Goal: Information Seeking & Learning: Learn about a topic

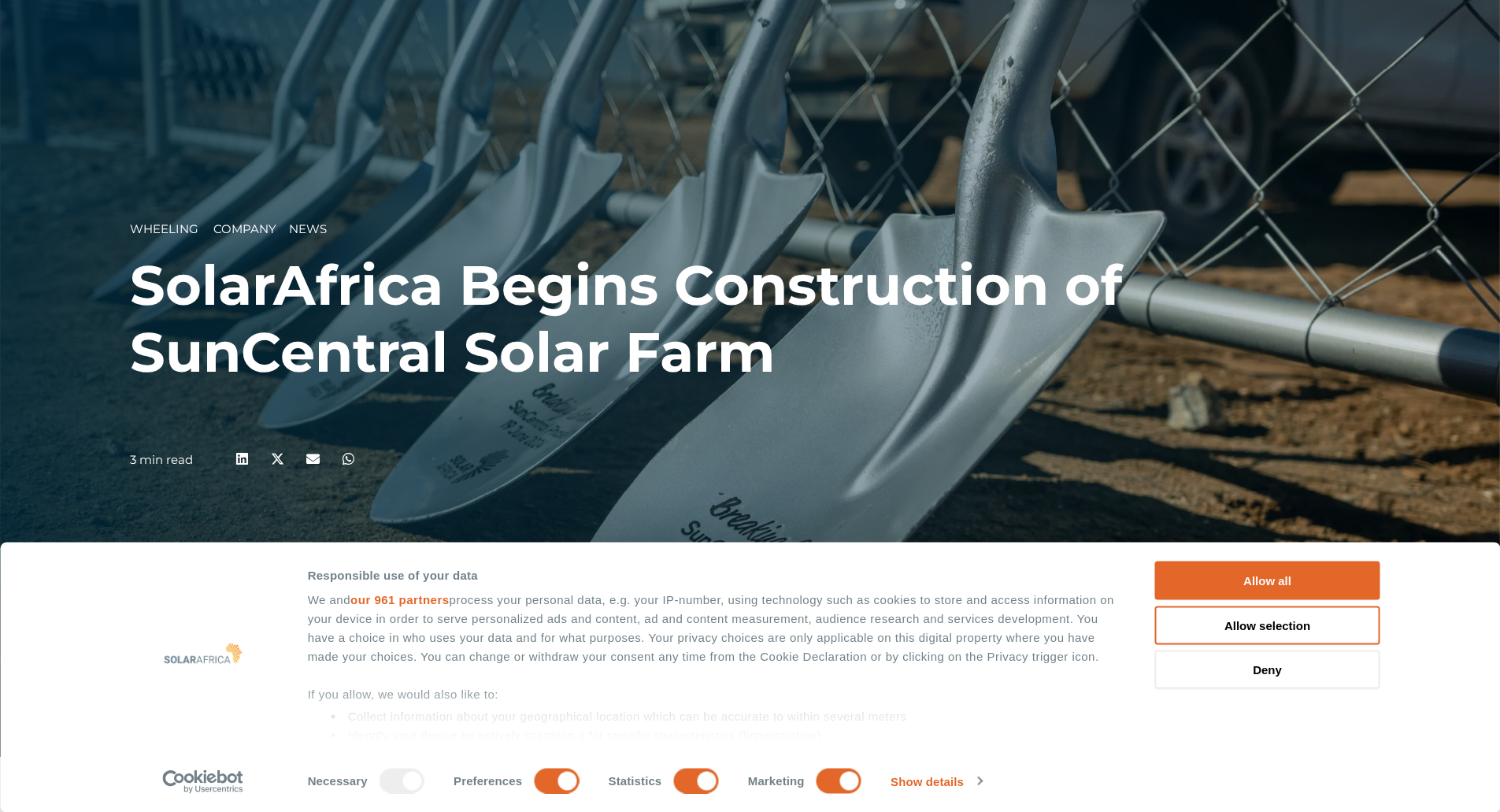
scroll to position [158, 0]
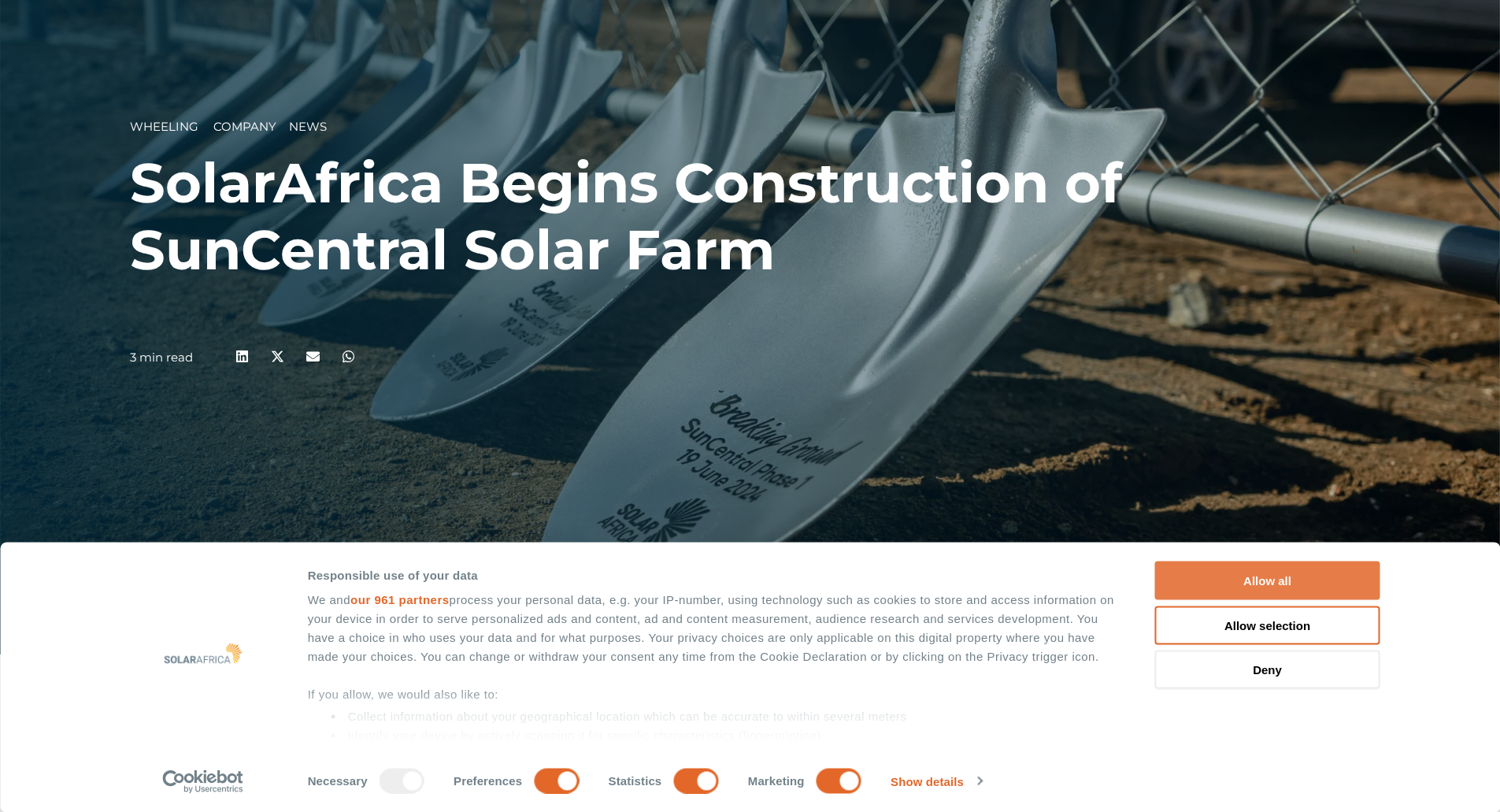
click at [1278, 583] on button "Allow all" at bounding box center [1268, 580] width 226 height 38
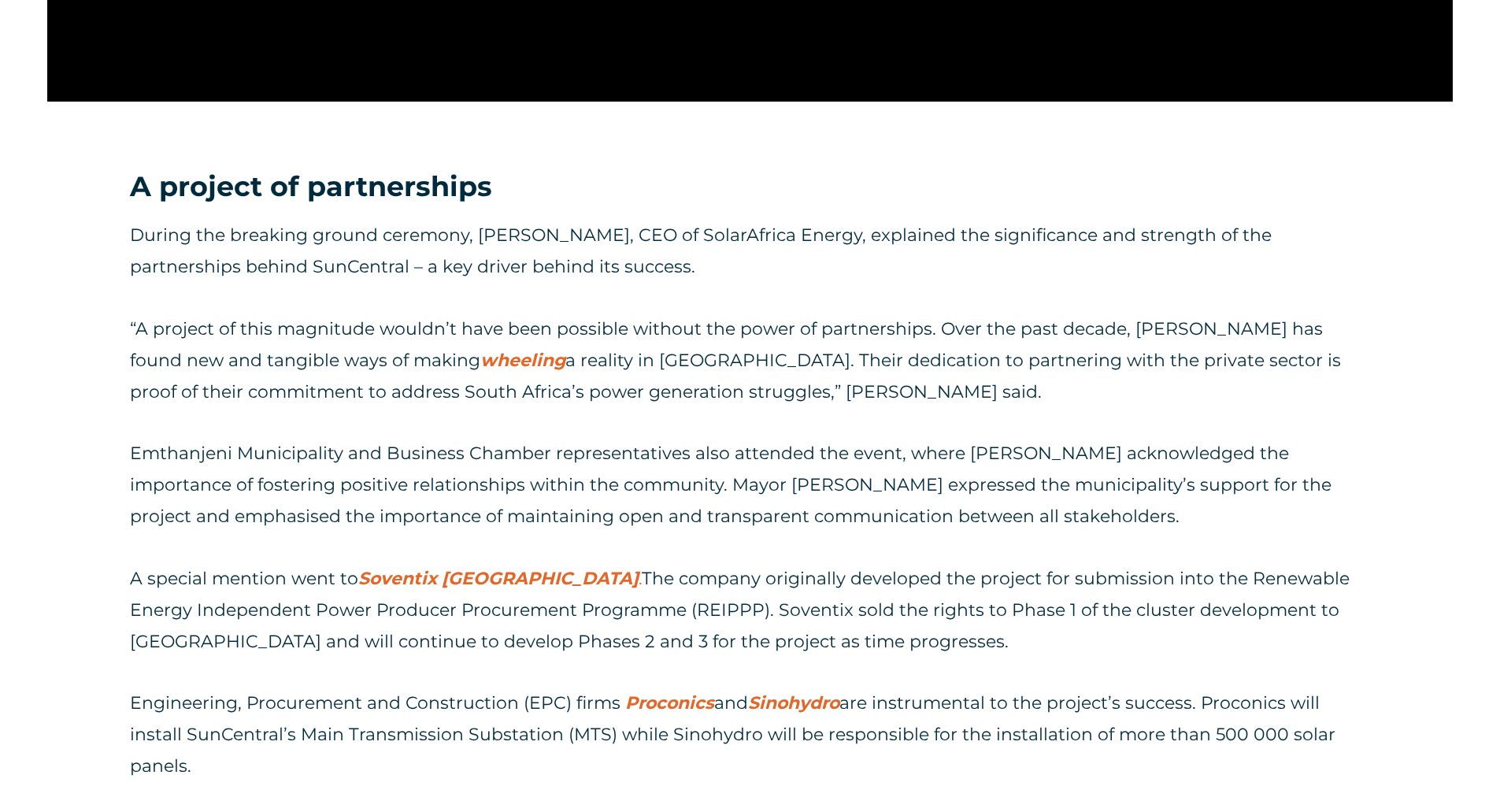
scroll to position [1968, 0]
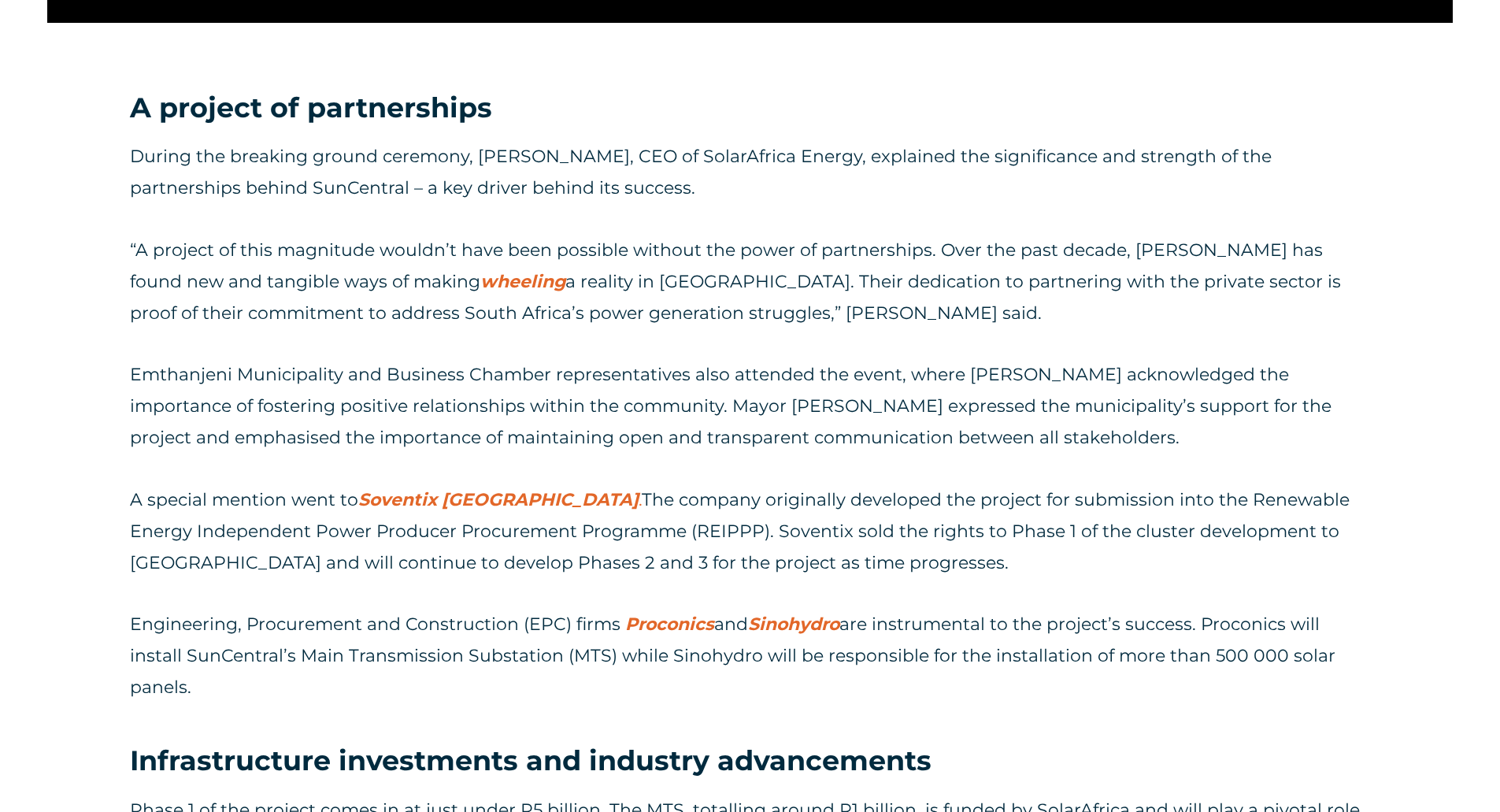
click at [998, 384] on p "Emthanjeni Municipality and Business Chamber representatives also attended the …" at bounding box center [750, 406] width 1240 height 94
click at [830, 385] on p "Emthanjeni Municipality and Business Chamber representatives also attended the …" at bounding box center [750, 406] width 1240 height 94
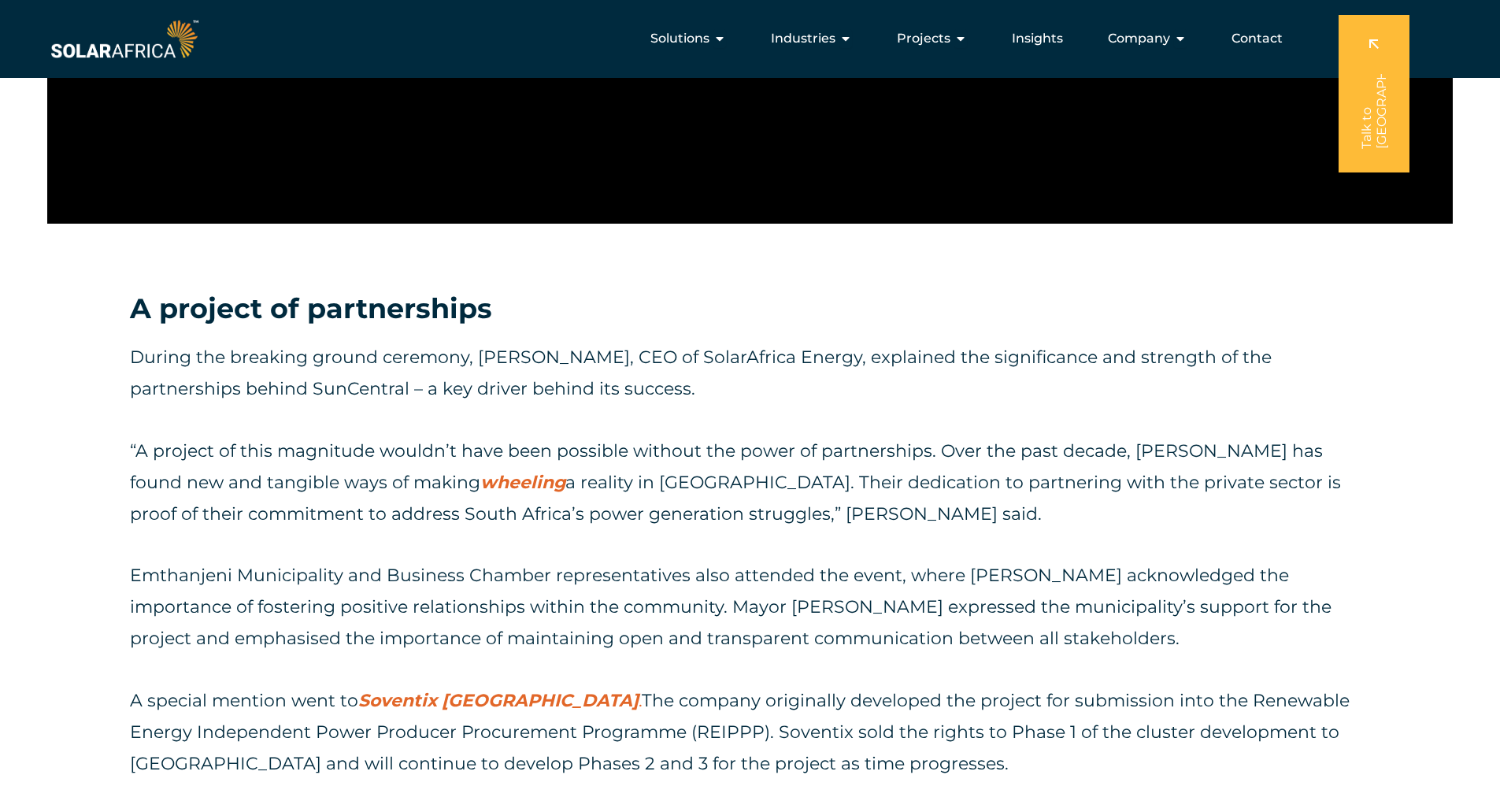
scroll to position [1732, 0]
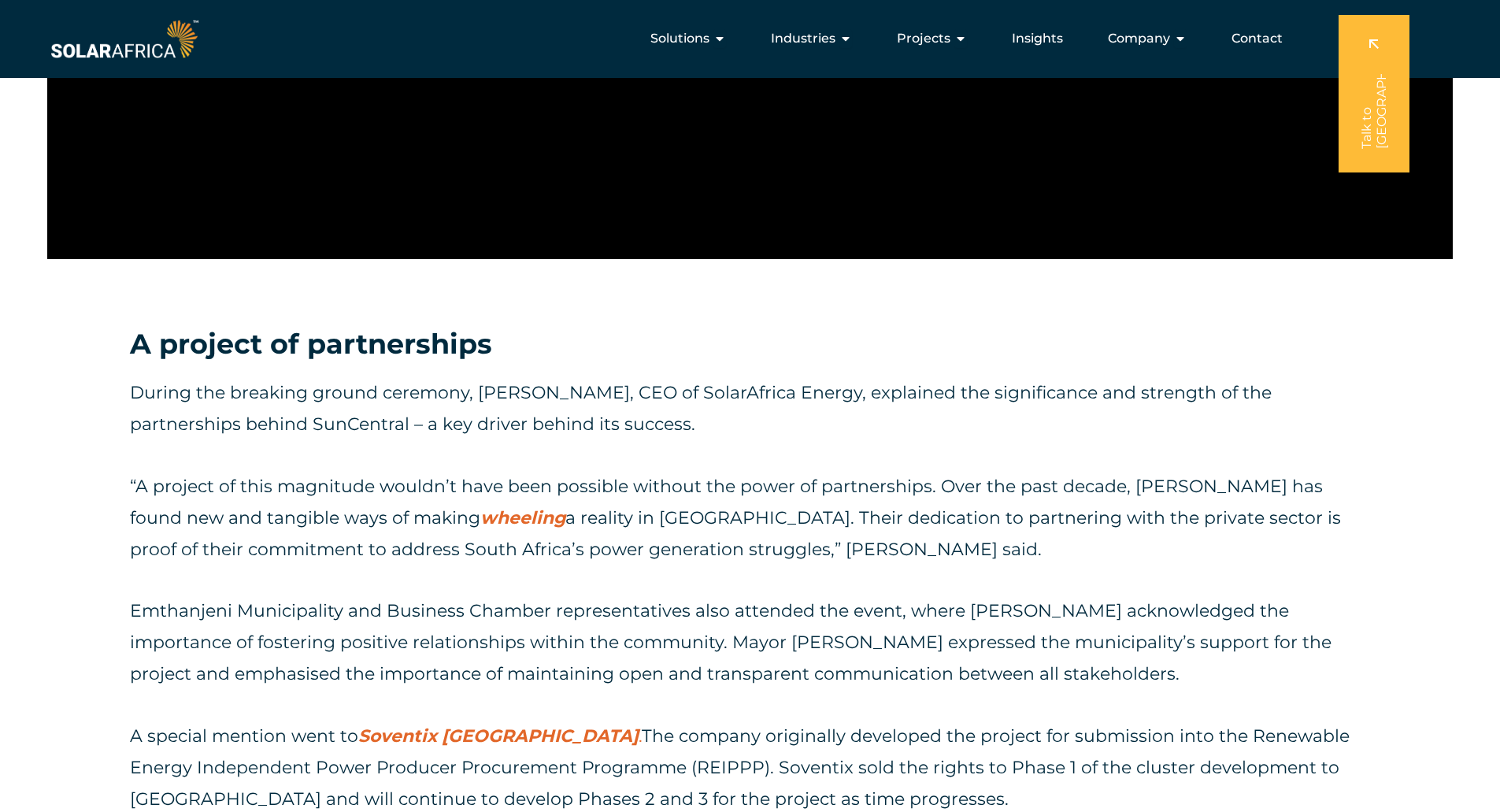
click at [843, 500] on p "“A project of this magnitude wouldn’t have been possible without the power of p…" at bounding box center [750, 517] width 1240 height 94
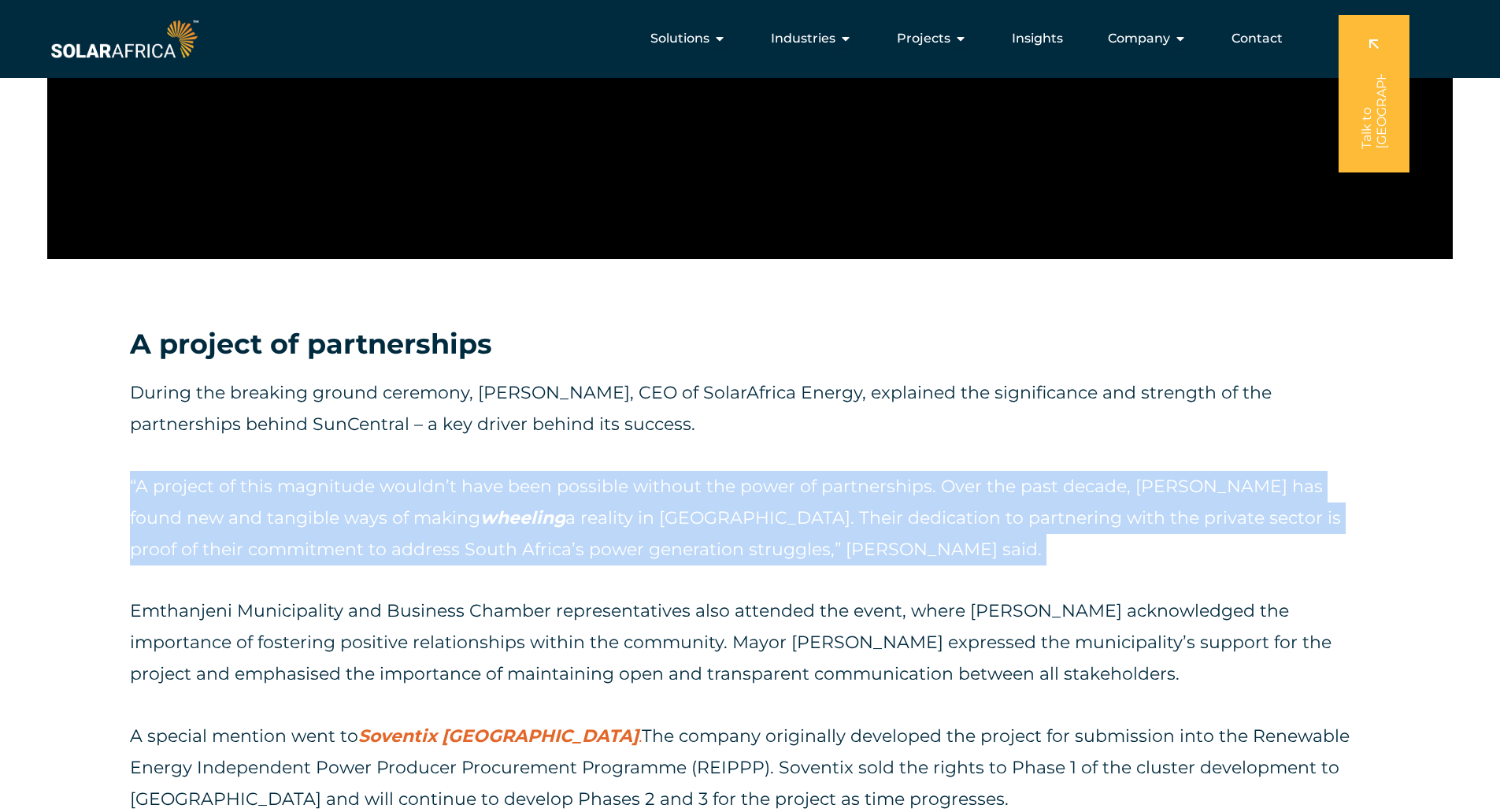
click at [843, 500] on p "“A project of this magnitude wouldn’t have been possible without the power of p…" at bounding box center [750, 517] width 1240 height 94
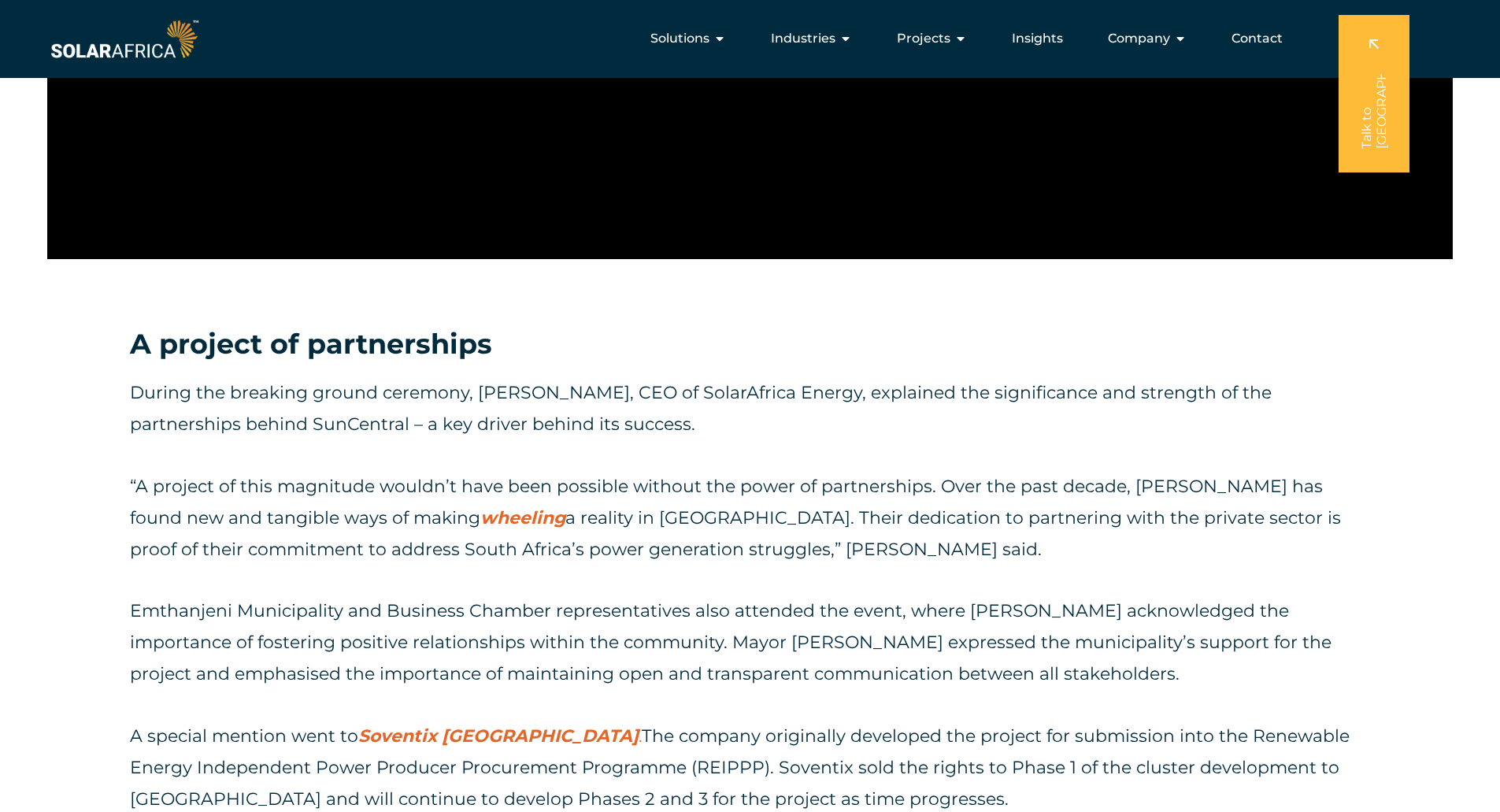
click at [463, 359] on h3 "A project of partnerships" at bounding box center [750, 344] width 1240 height 36
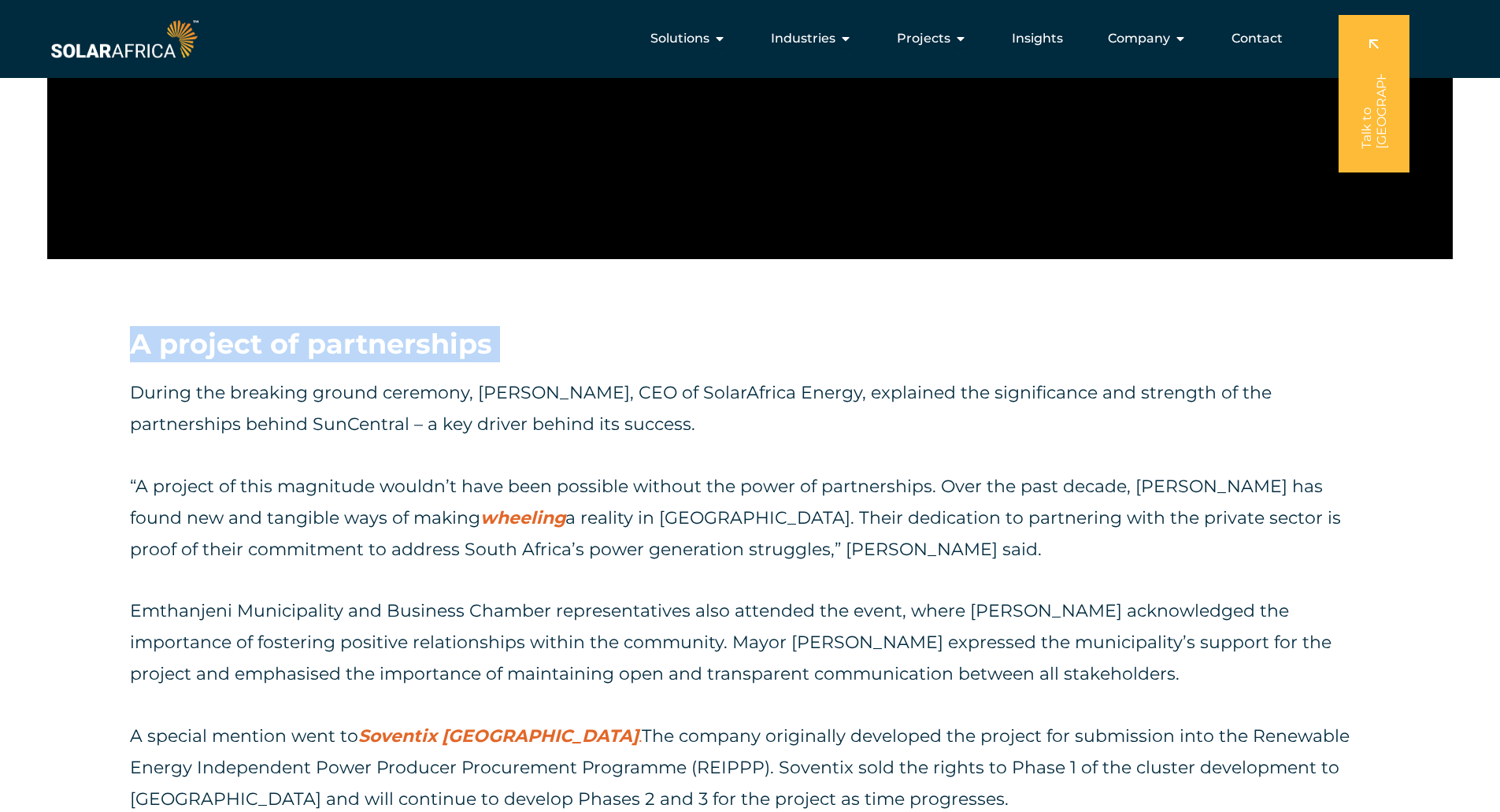
click at [463, 359] on h3 "A project of partnerships" at bounding box center [750, 344] width 1240 height 36
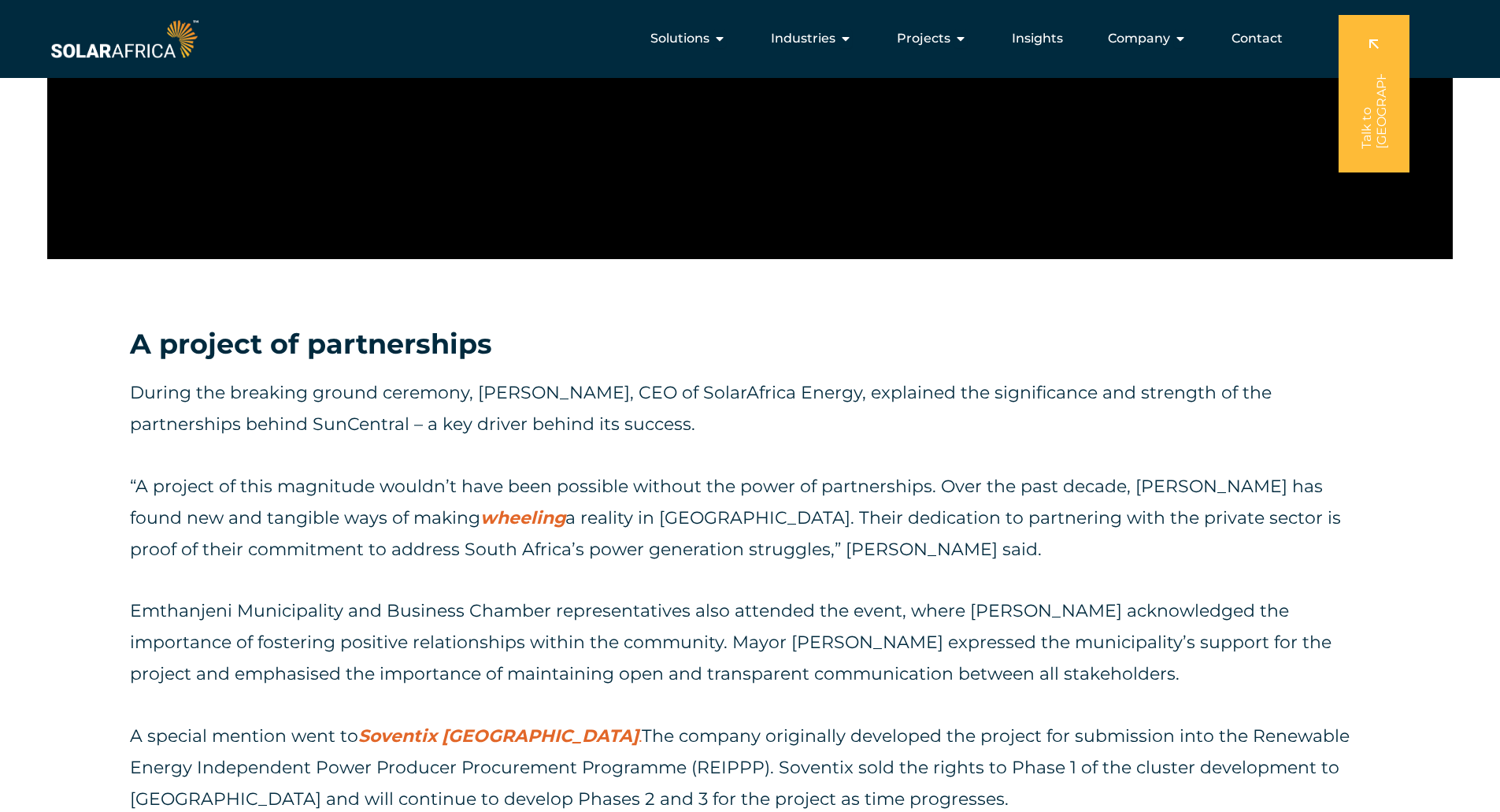
click at [410, 403] on p "During the breaking ground ceremony, [PERSON_NAME], CEO of SolarAfrica Energy, …" at bounding box center [750, 408] width 1240 height 63
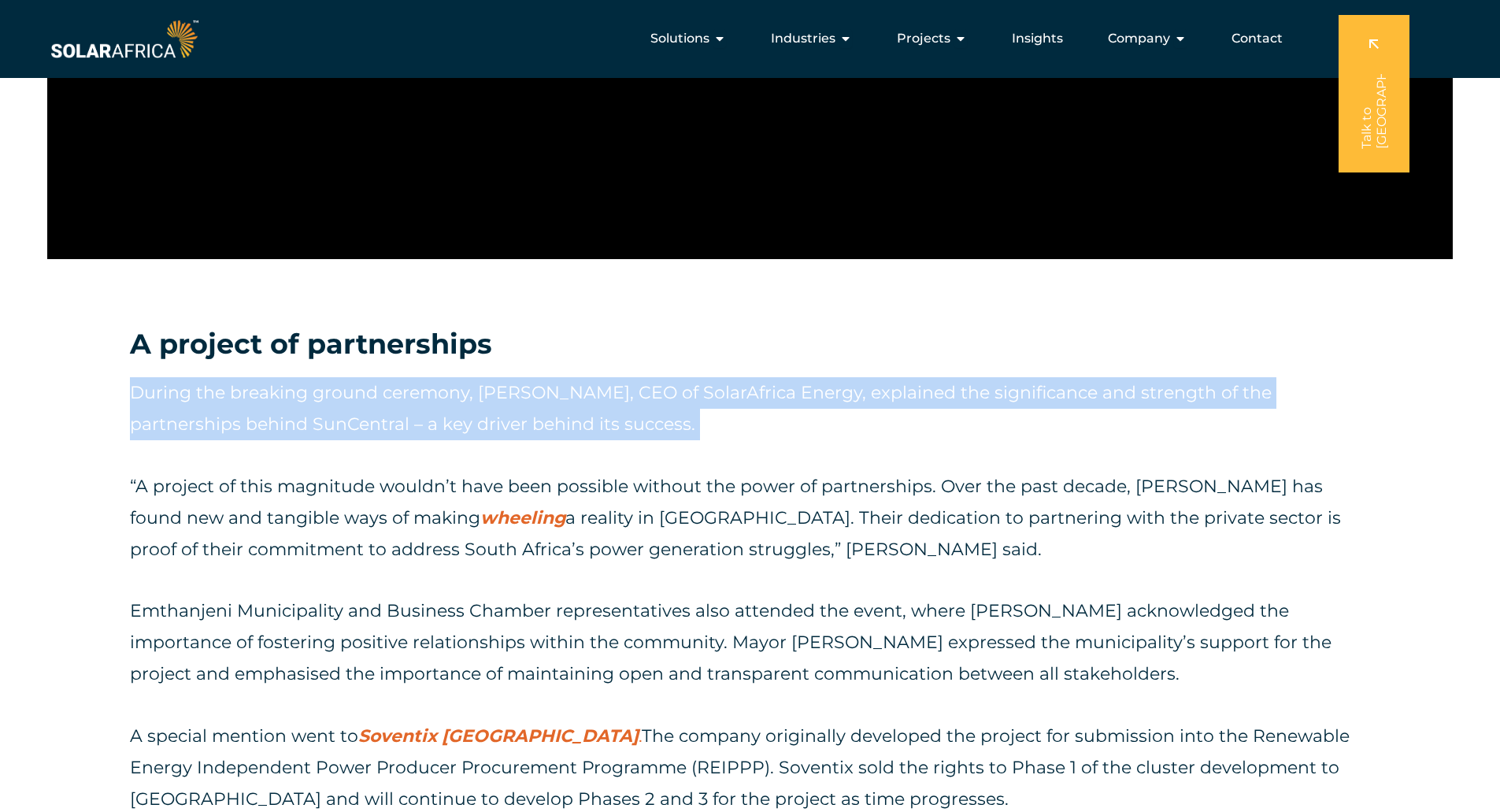
click at [410, 403] on p "During the breaking ground ceremony, [PERSON_NAME], CEO of SolarAfrica Energy, …" at bounding box center [750, 408] width 1240 height 63
